Goal: Transaction & Acquisition: Purchase product/service

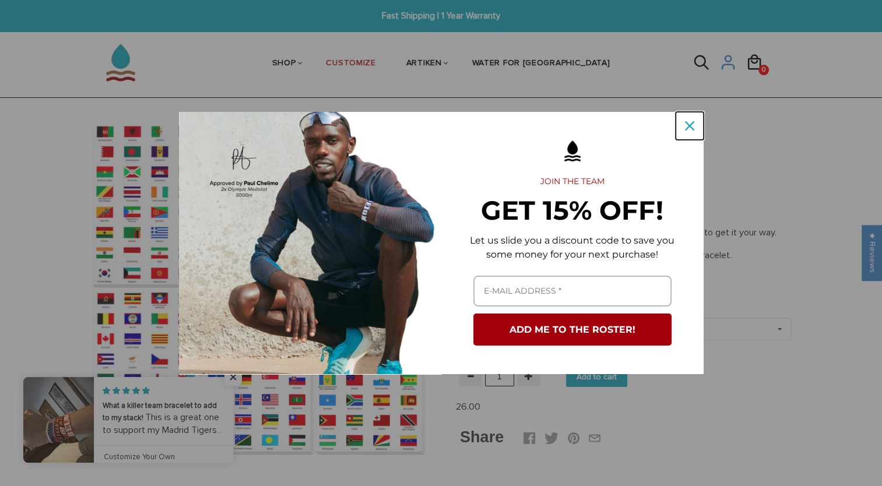
click at [683, 125] on div "Close" at bounding box center [689, 126] width 19 height 19
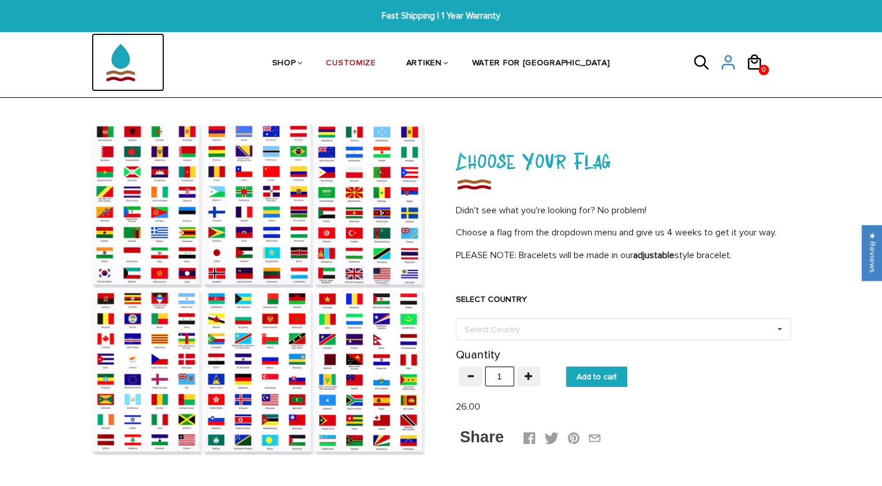
click at [119, 63] on img at bounding box center [121, 62] width 58 height 58
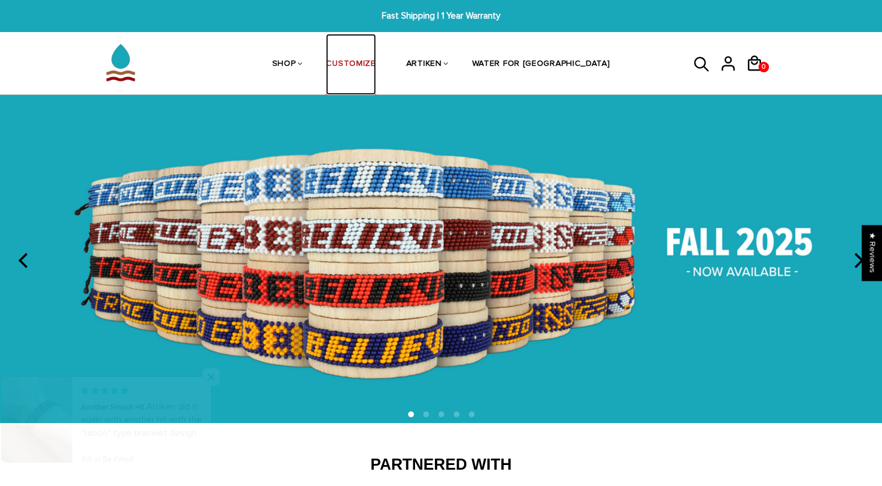
click at [375, 58] on link "CUSTOMIZE" at bounding box center [351, 65] width 50 height 62
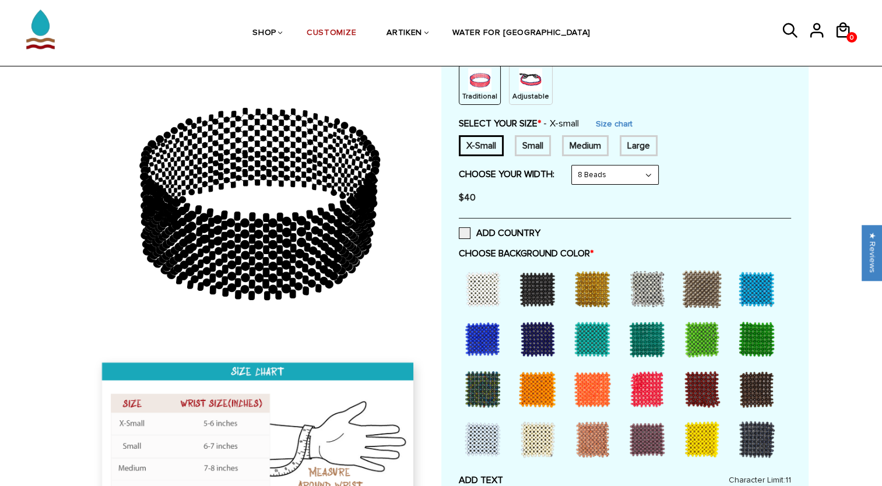
scroll to position [175, 0]
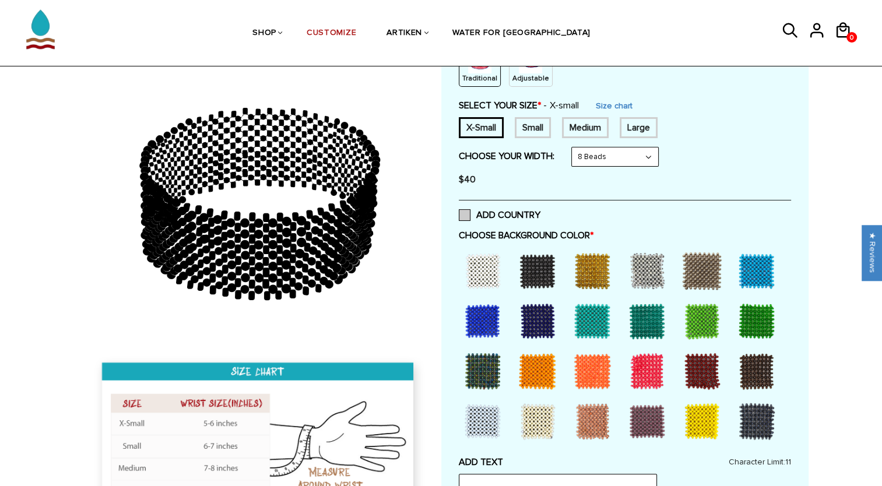
click at [469, 214] on span at bounding box center [465, 215] width 12 height 12
click at [540, 212] on input "ADD COUNTRY" at bounding box center [540, 212] width 0 height 0
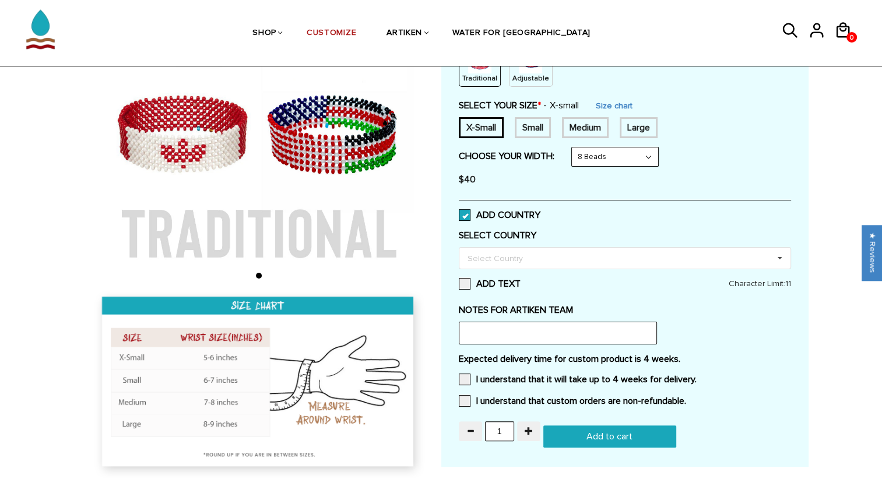
click at [469, 214] on span at bounding box center [465, 215] width 12 height 12
click at [540, 212] on input "ADD COUNTRY" at bounding box center [540, 212] width 0 height 0
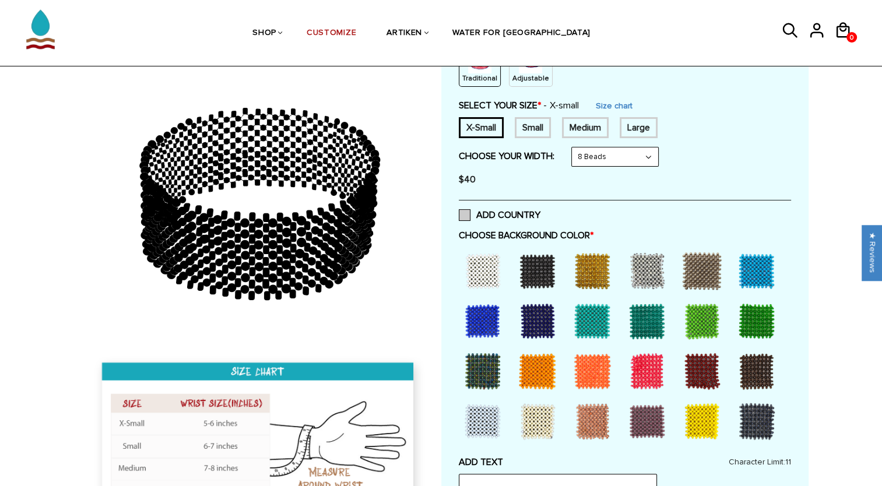
click at [469, 214] on span at bounding box center [465, 215] width 12 height 12
click at [540, 212] on input "ADD COUNTRY" at bounding box center [540, 212] width 0 height 0
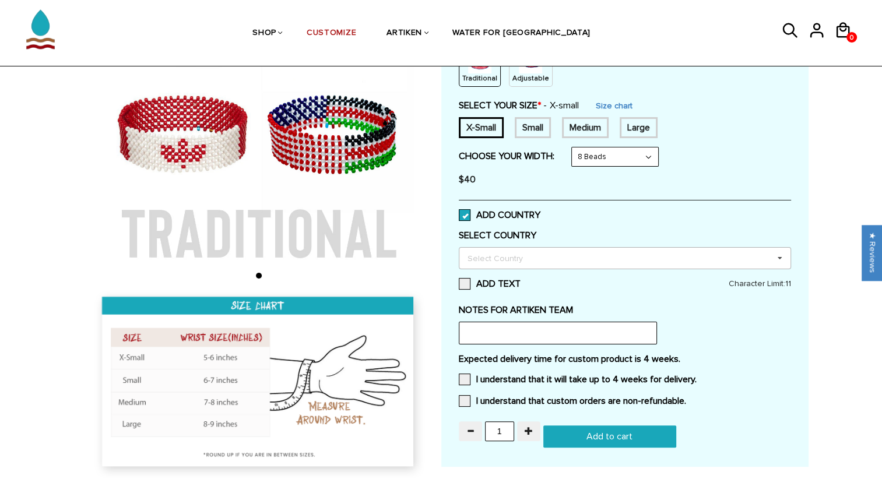
click at [500, 255] on div "Select Country" at bounding box center [502, 258] width 75 height 13
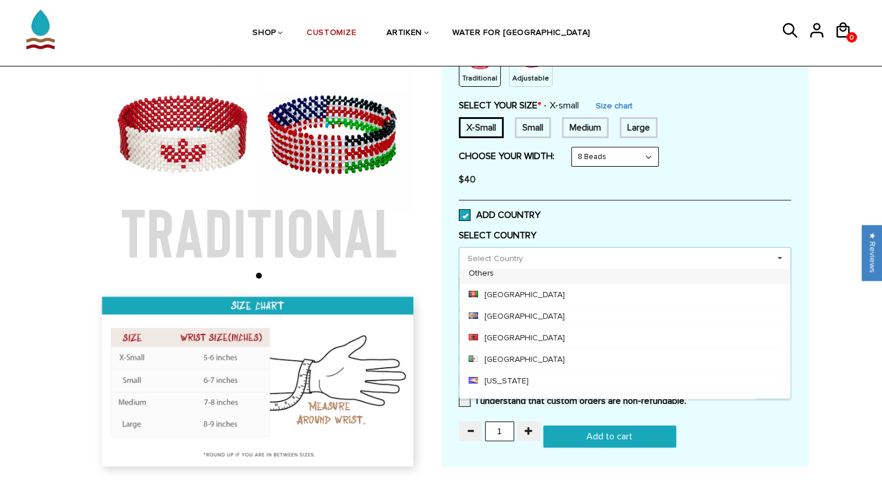
scroll to position [0, 0]
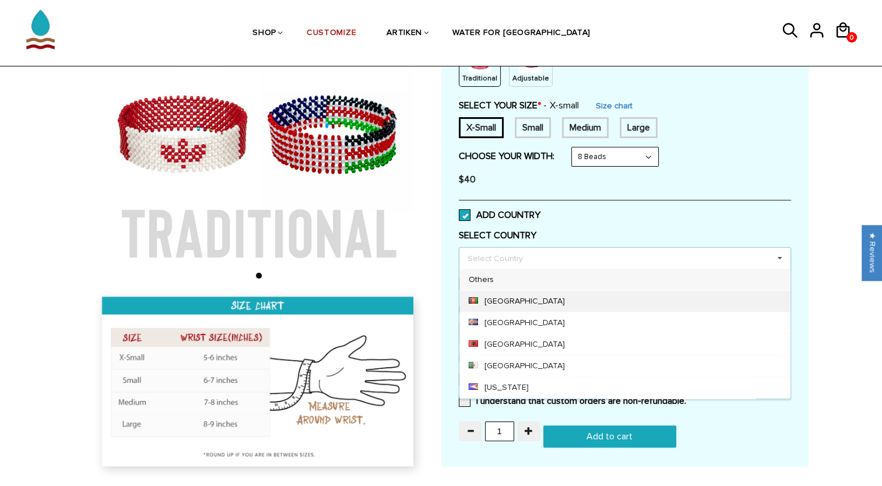
click at [506, 301] on div "[GEOGRAPHIC_DATA]" at bounding box center [624, 301] width 331 height 22
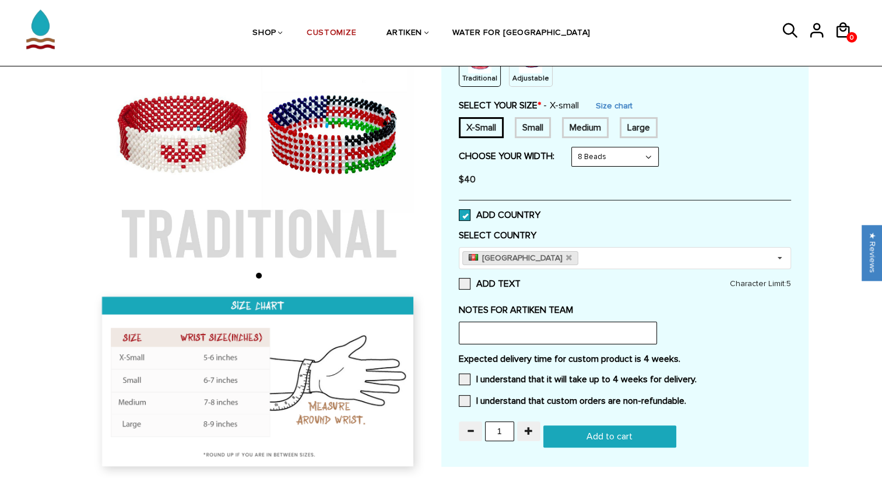
click at [651, 198] on div "Customize Your Own CHOOSE TYPE OF BRACELET * Traditional Adjustable Traditional…" at bounding box center [625, 209] width 332 height 478
